Goal: Information Seeking & Learning: Learn about a topic

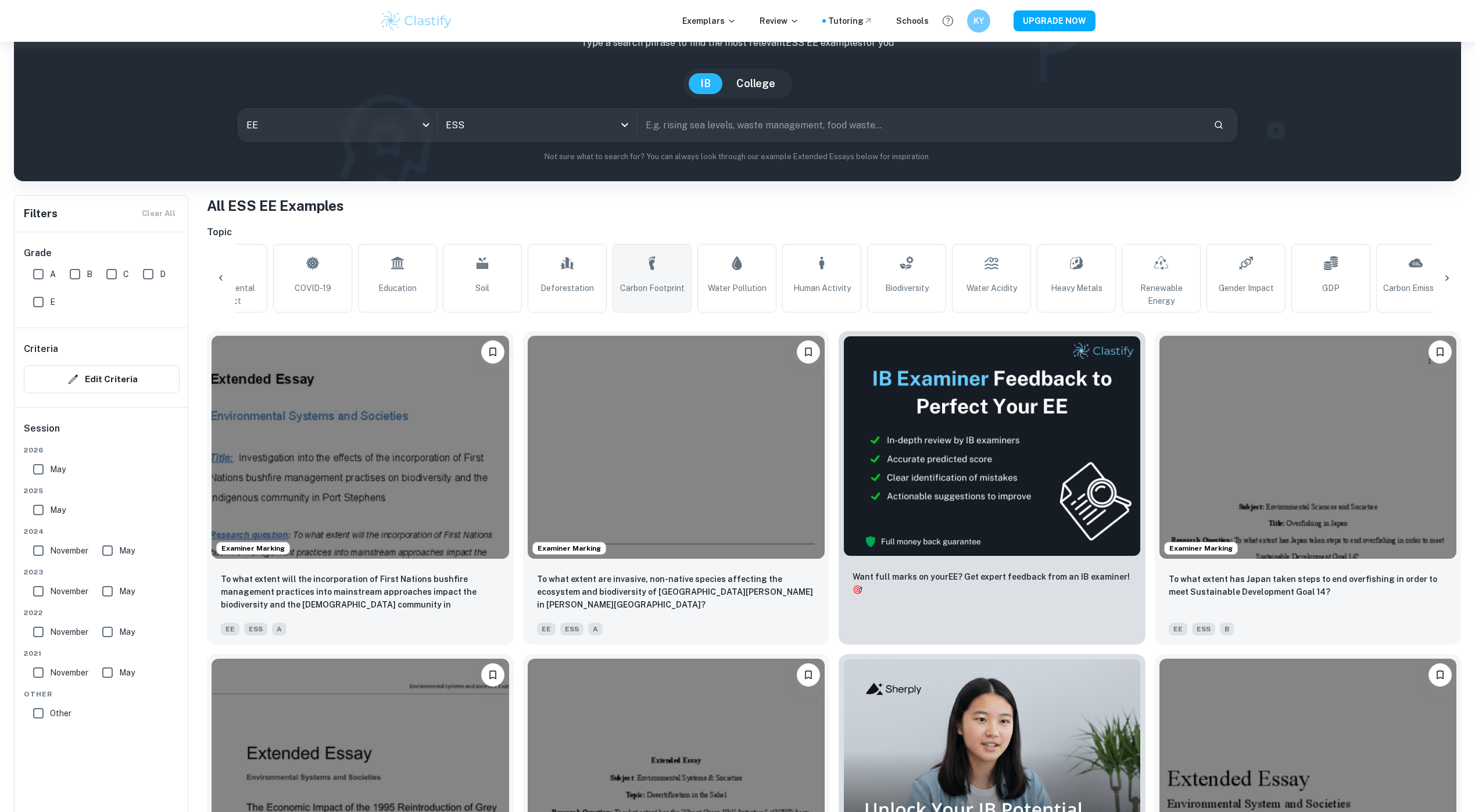
scroll to position [0, 303]
click at [495, 139] on div "ESS All Subjects" at bounding box center [537, 125] width 199 height 33
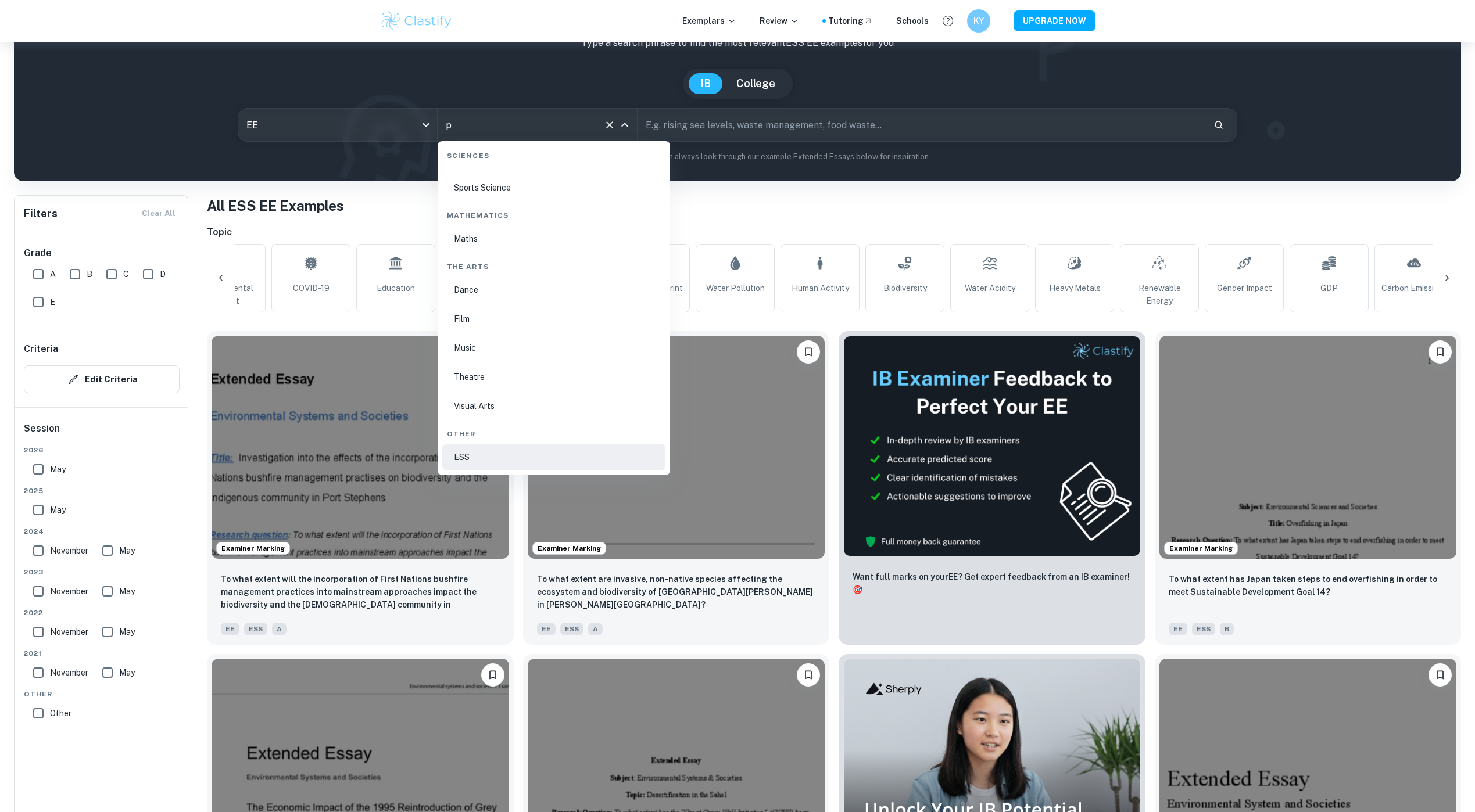
scroll to position [0, 0]
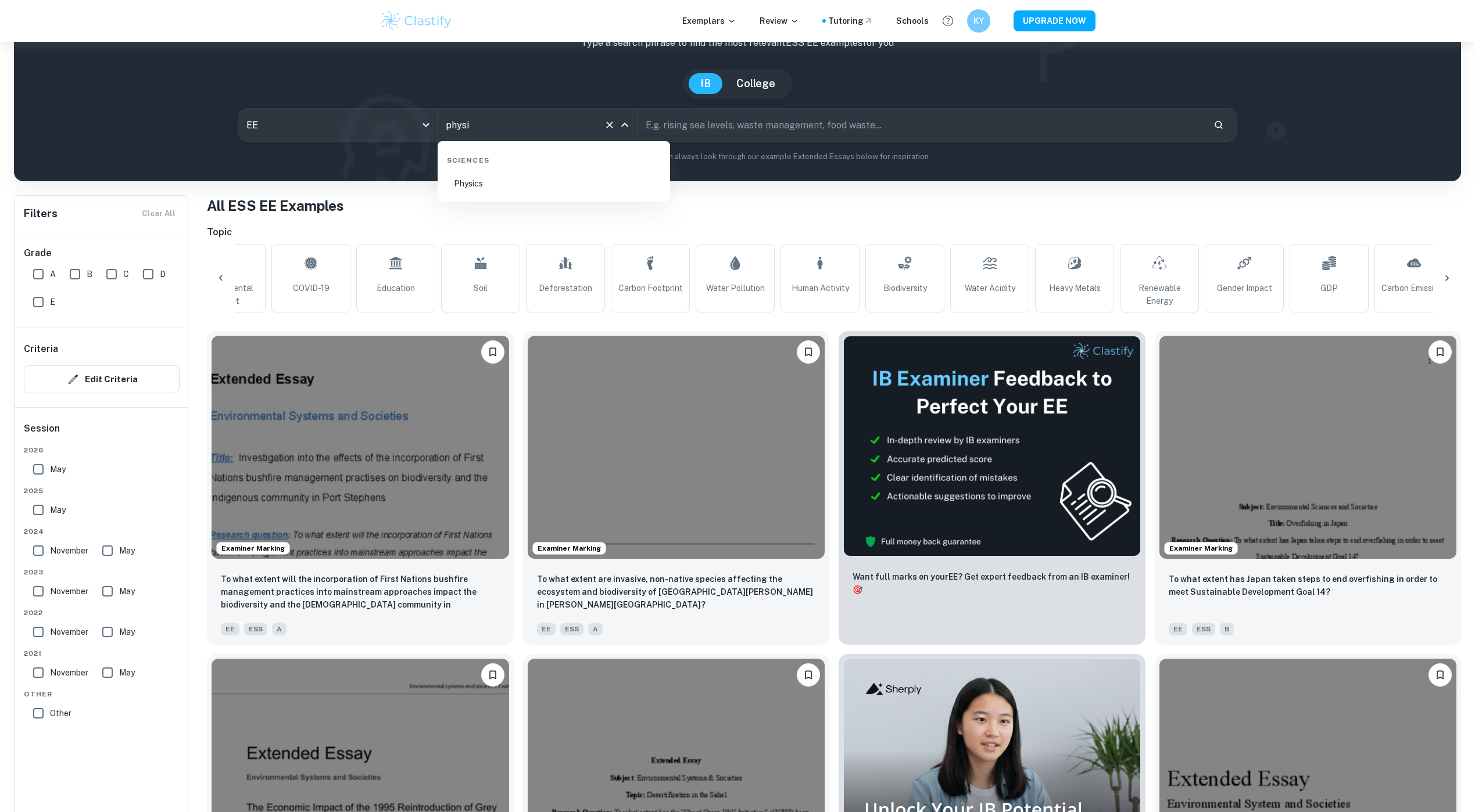
click at [489, 176] on li "Physics" at bounding box center [554, 183] width 223 height 27
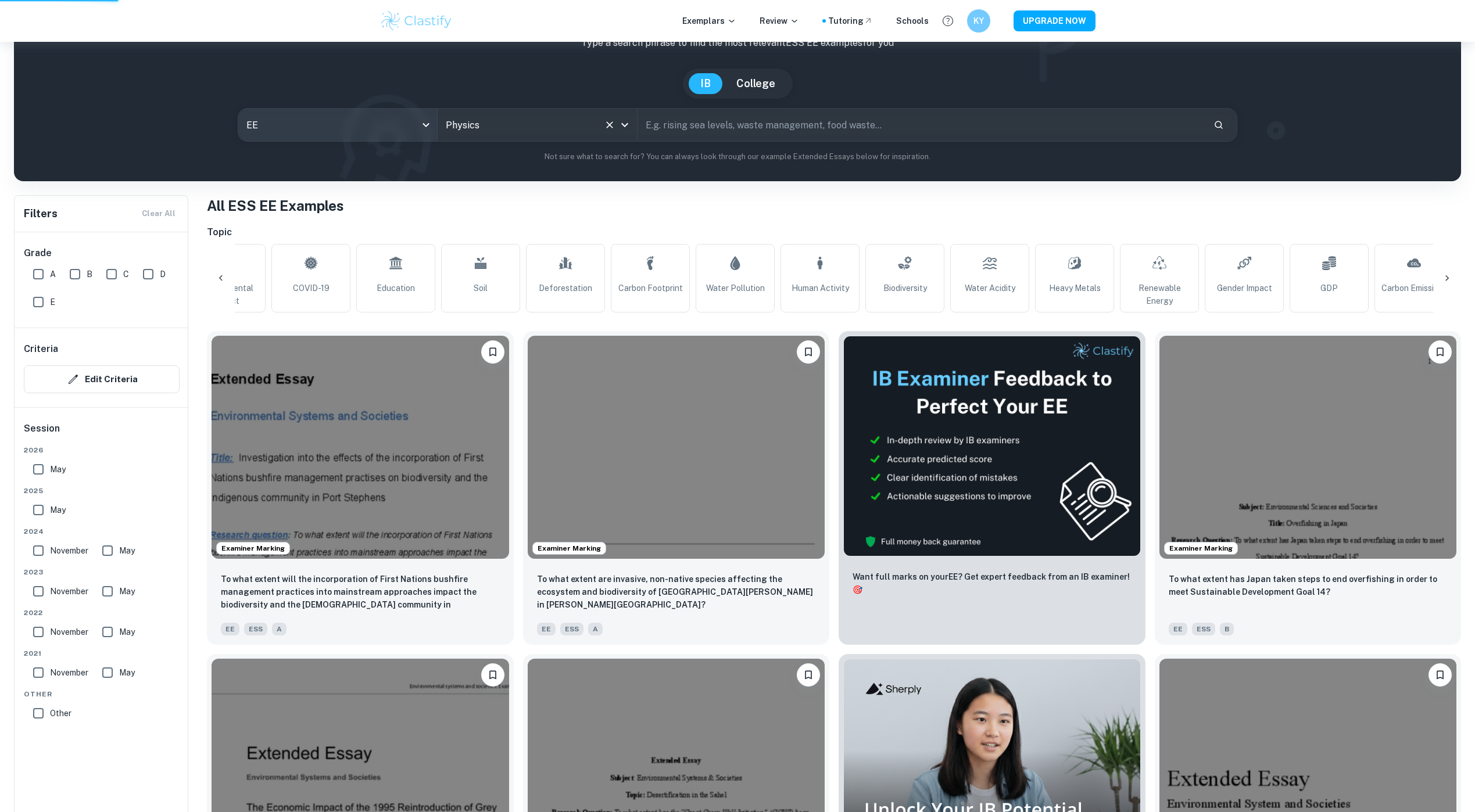
type input "ESS"
click at [355, 126] on body "Exemplars Review Tutoring Schools KY UPGRADE NOW Home EE ESS IB ESS EE examples…" at bounding box center [737, 367] width 1475 height 812
click at [319, 166] on li "IA" at bounding box center [338, 159] width 190 height 27
type input "ia"
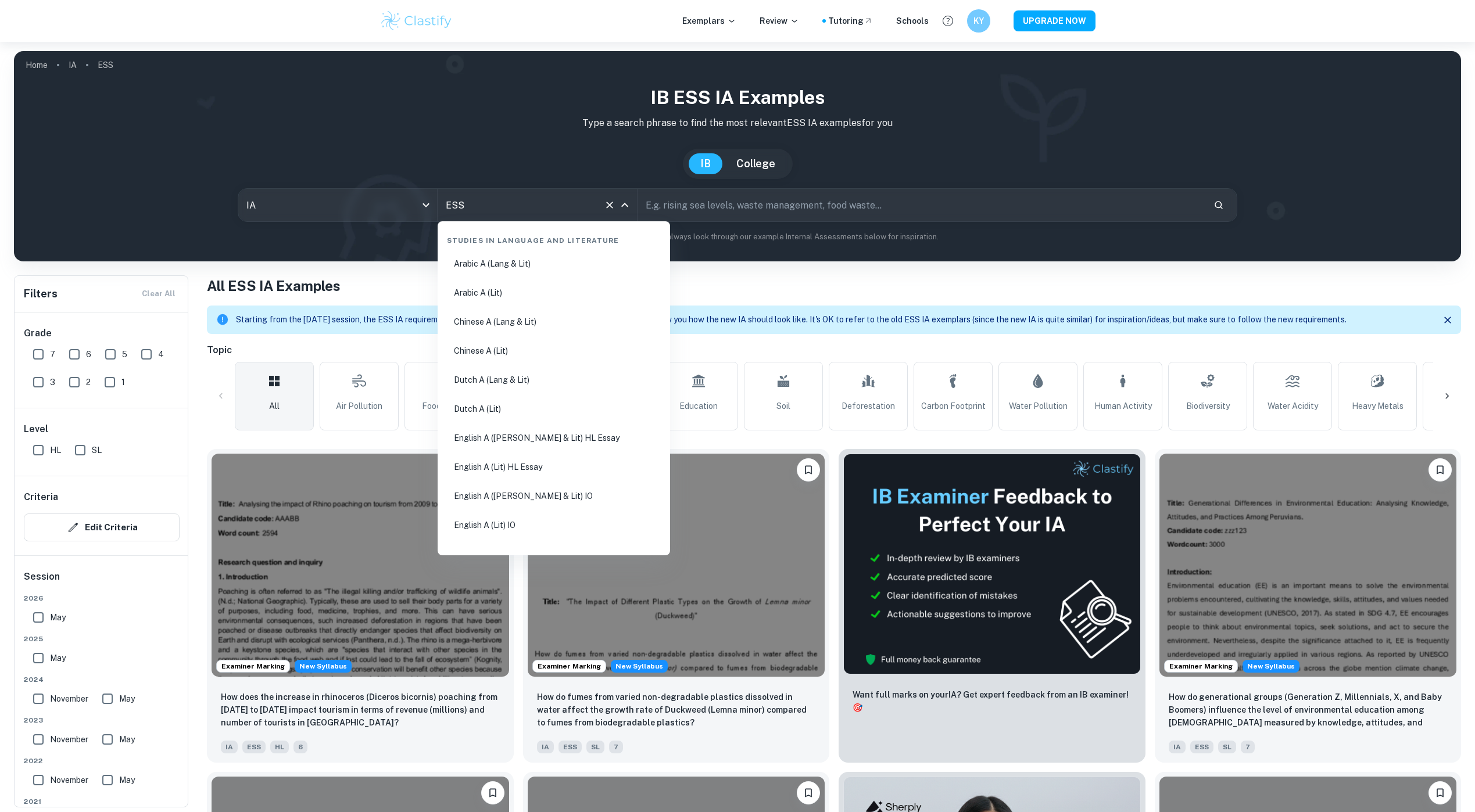
click at [493, 205] on input "ESS" at bounding box center [521, 205] width 156 height 22
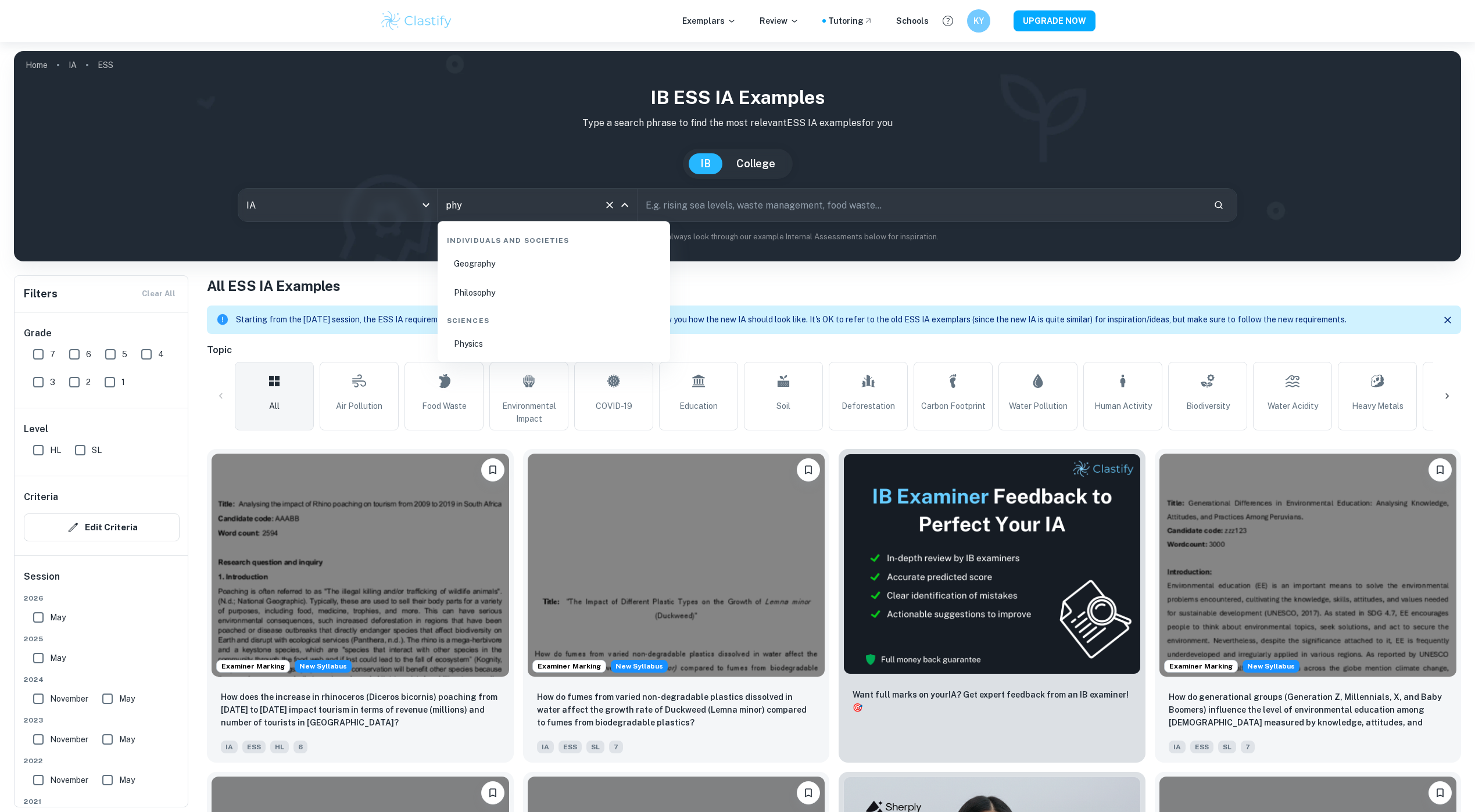
click at [491, 350] on li "Physics" at bounding box center [554, 344] width 223 height 27
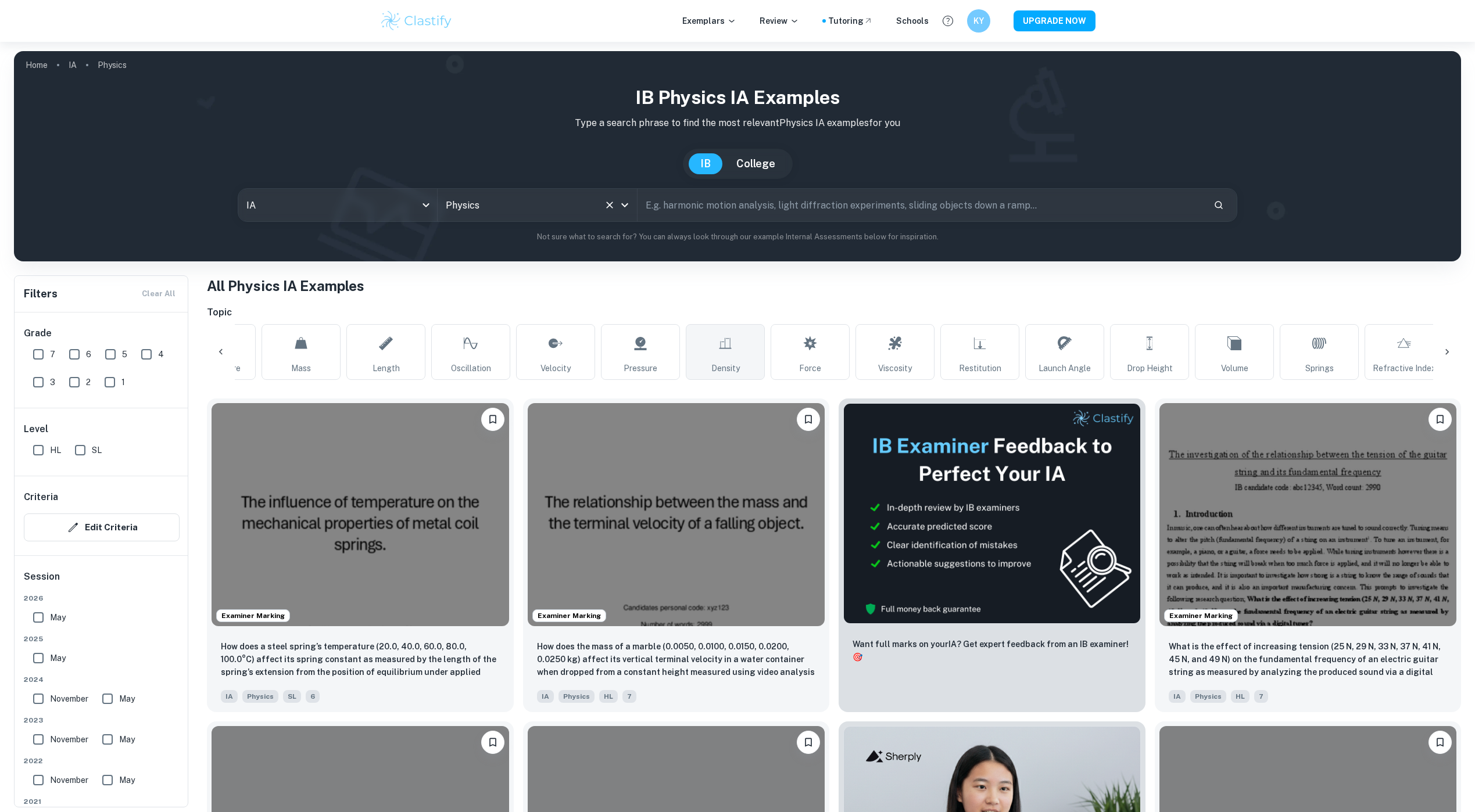
scroll to position [0, 523]
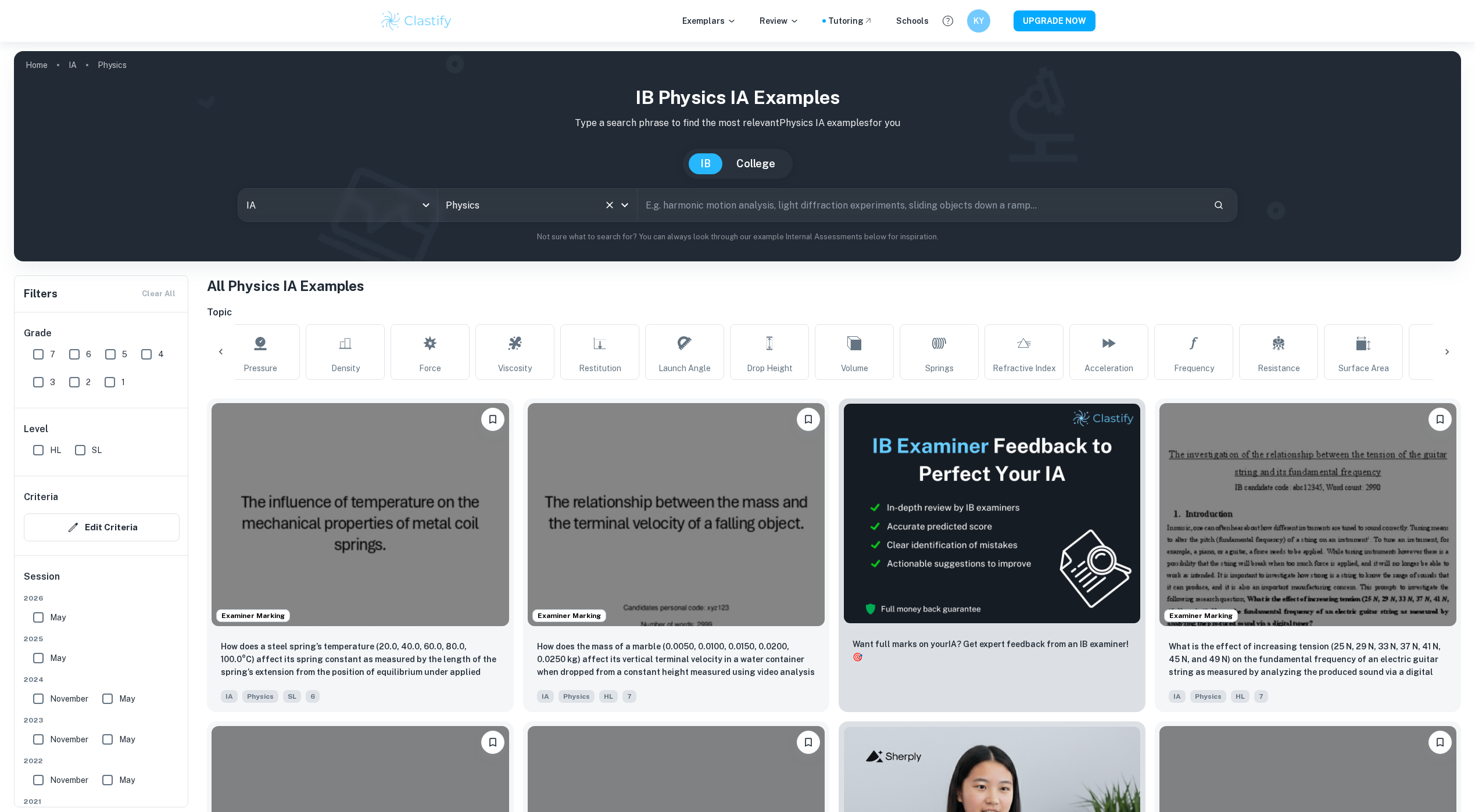
type input "Physics"
click at [41, 355] on input "7" at bounding box center [39, 355] width 23 height 23
checkbox input "true"
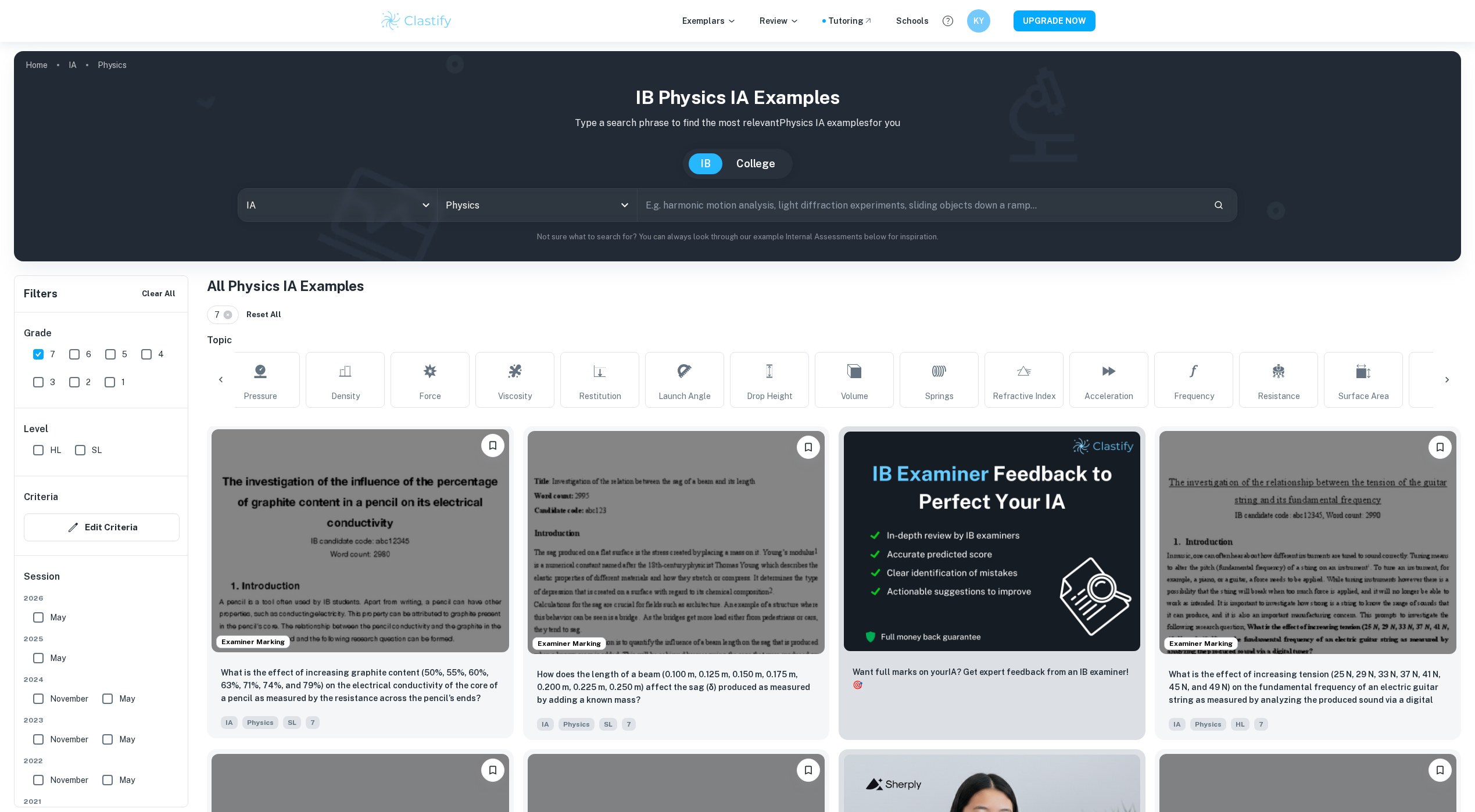
click at [395, 533] on img at bounding box center [360, 541] width 297 height 223
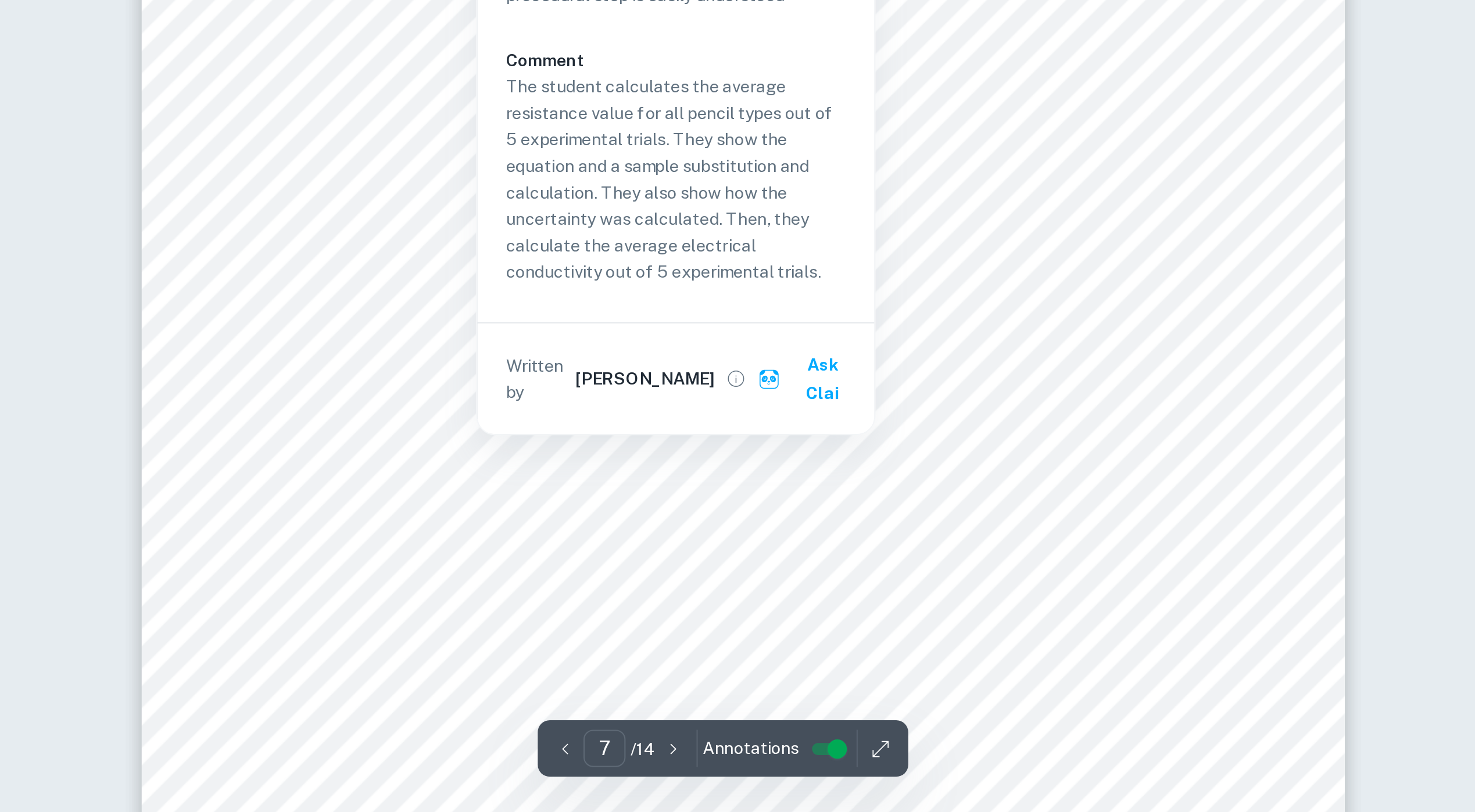
scroll to position [5038, 0]
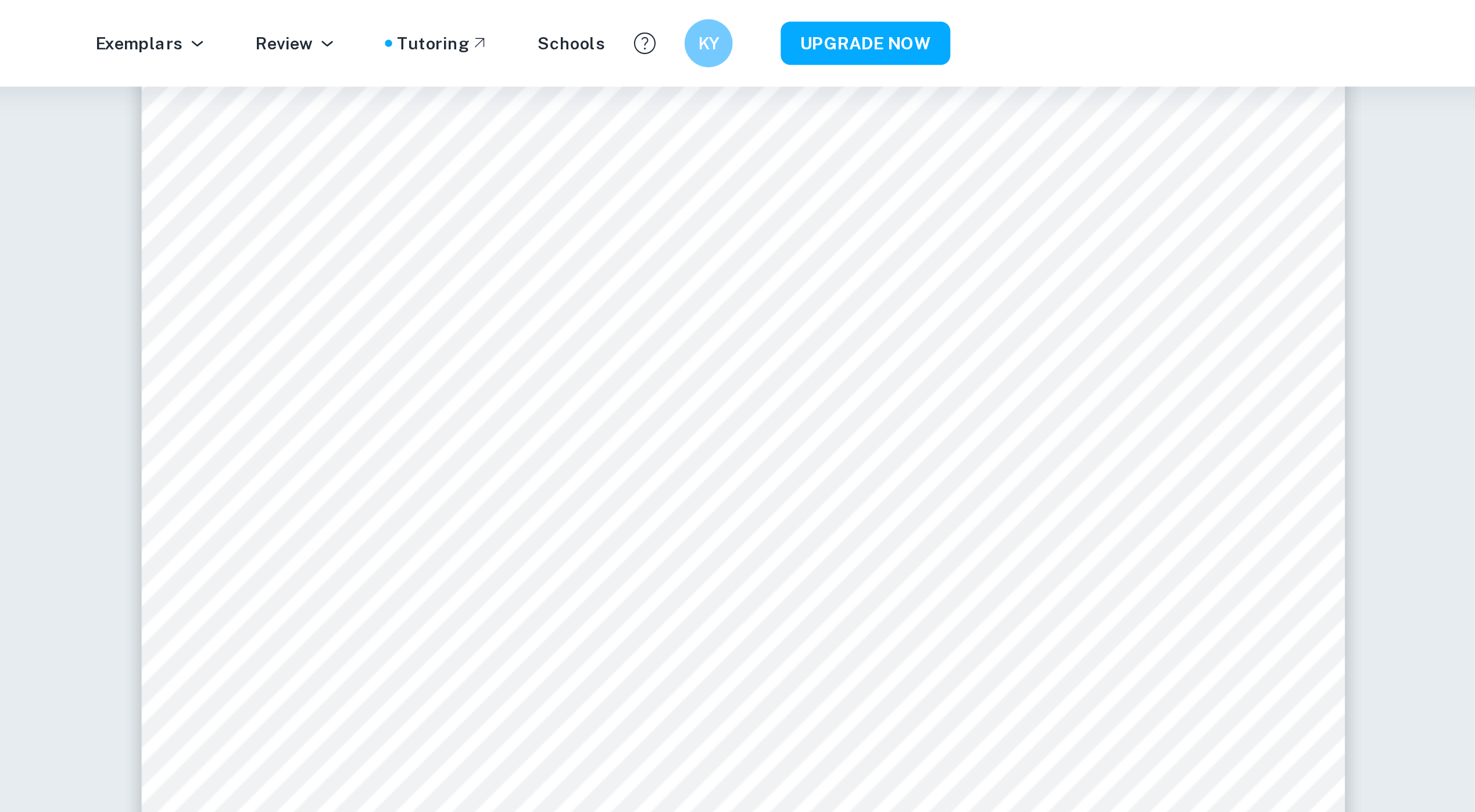
type input "7"
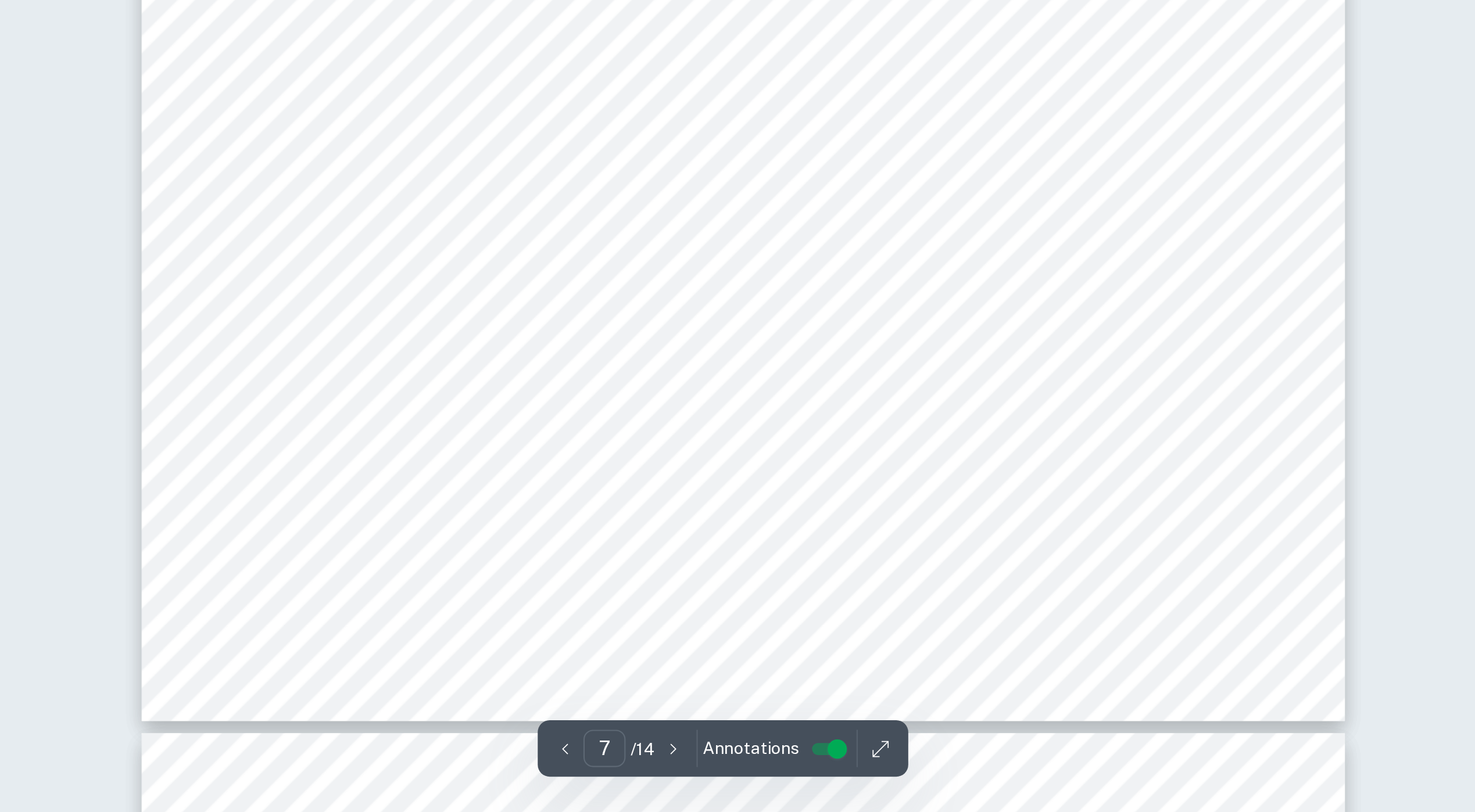
scroll to position [5257, 0]
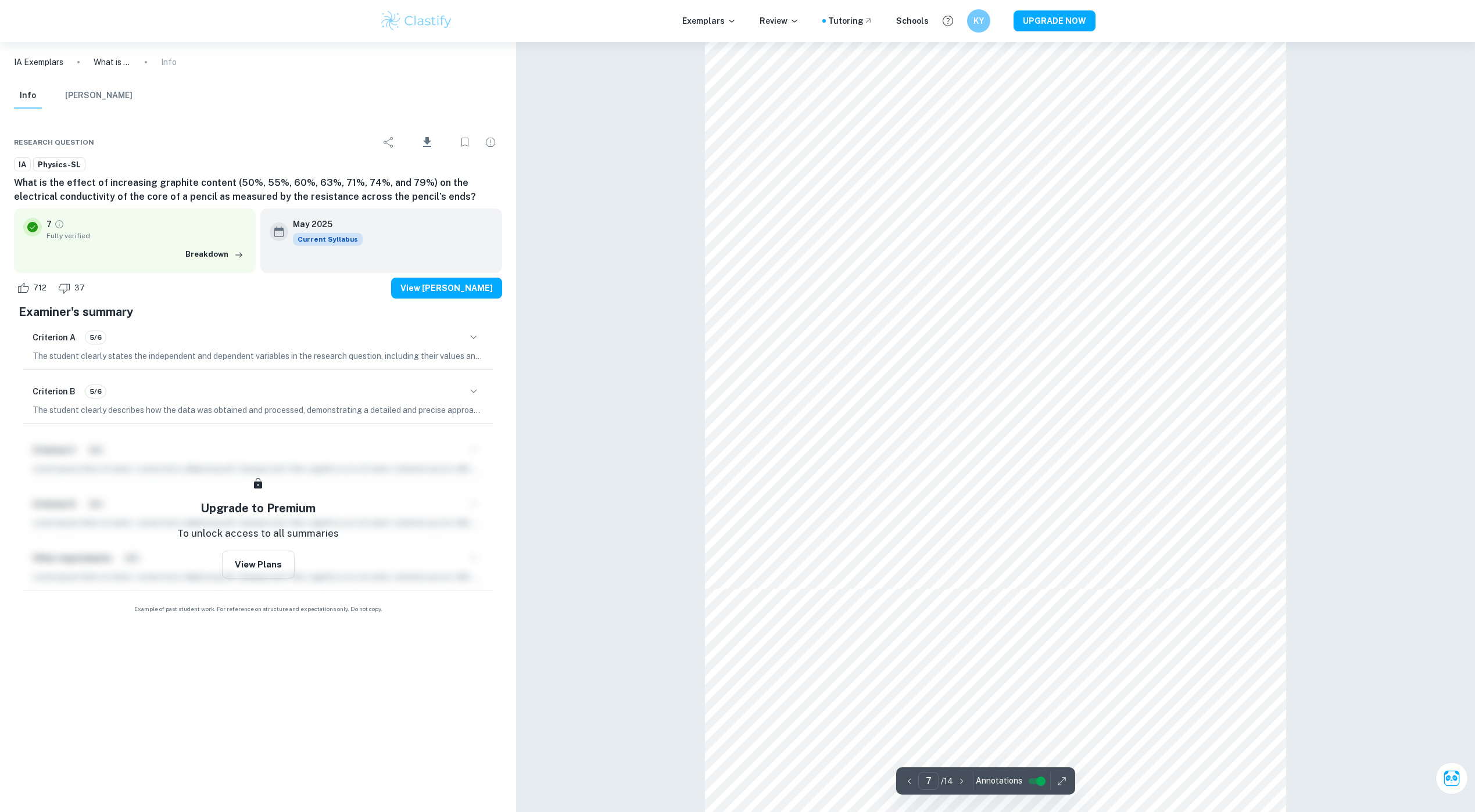
scroll to position [5431, 0]
type input "8"
